Goal: Transaction & Acquisition: Purchase product/service

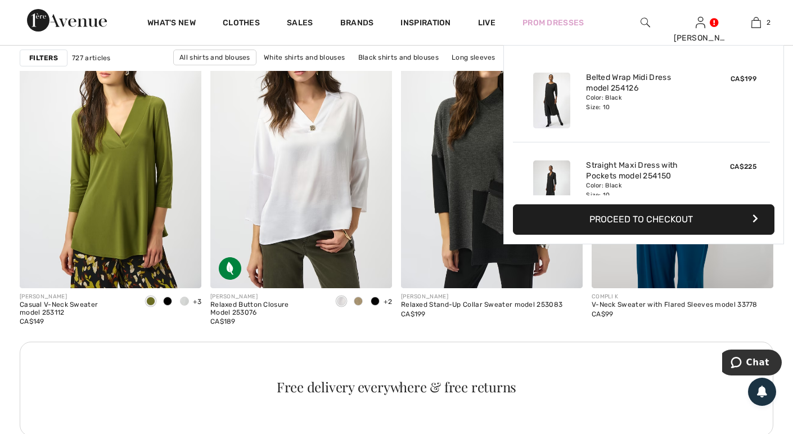
click at [757, 18] on img at bounding box center [757, 23] width 10 height 14
click at [758, 23] on img at bounding box center [757, 23] width 10 height 14
click at [618, 97] on font "Color: Black" at bounding box center [604, 97] width 36 height 7
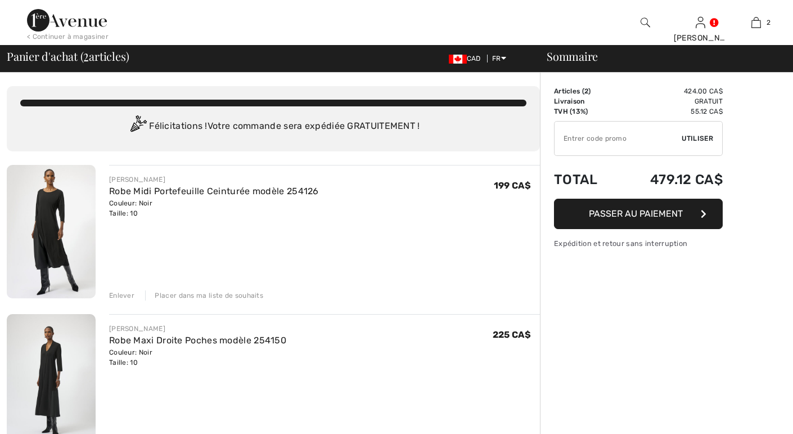
checkbox input "true"
